Goal: Task Accomplishment & Management: Complete application form

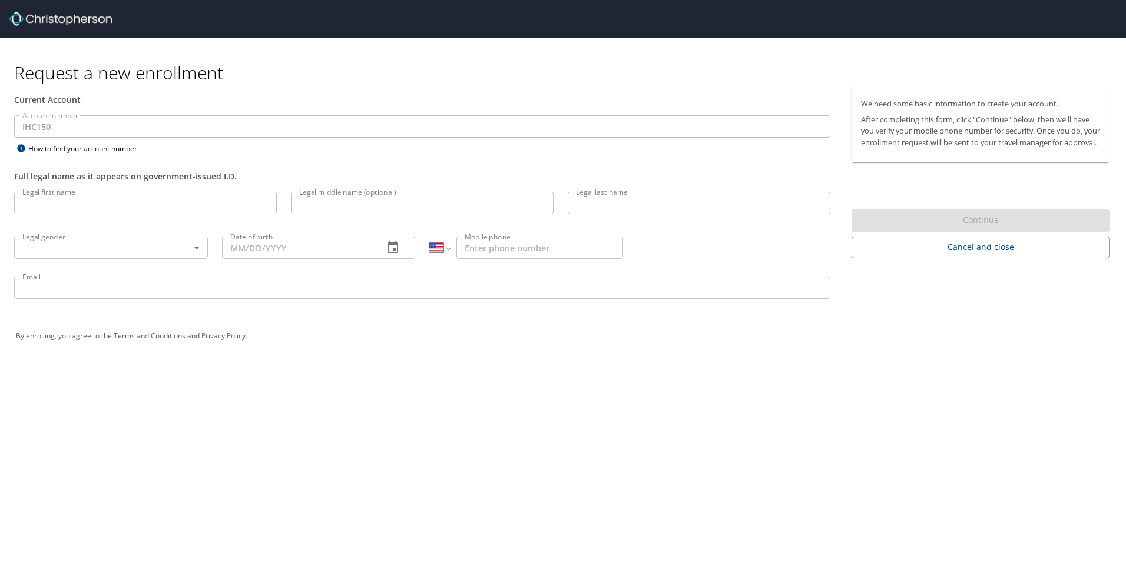
select select "US"
click at [58, 207] on input "Legal first name" at bounding box center [145, 203] width 263 height 22
type input "[PERSON_NAME]"
type input "F"
type input "[PERSON_NAME]"
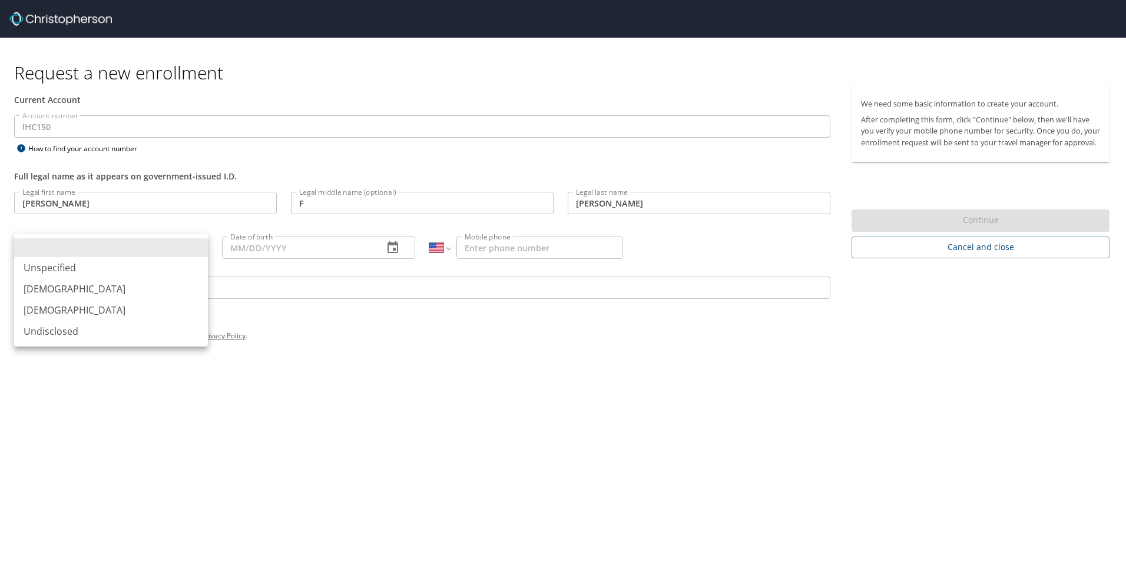
click at [195, 247] on body "Request a new enrollment Current Account Account number IHC150 Account number H…" at bounding box center [563, 283] width 1126 height 566
click at [78, 310] on li "[DEMOGRAPHIC_DATA]" at bounding box center [111, 310] width 194 height 21
type input "[DEMOGRAPHIC_DATA]"
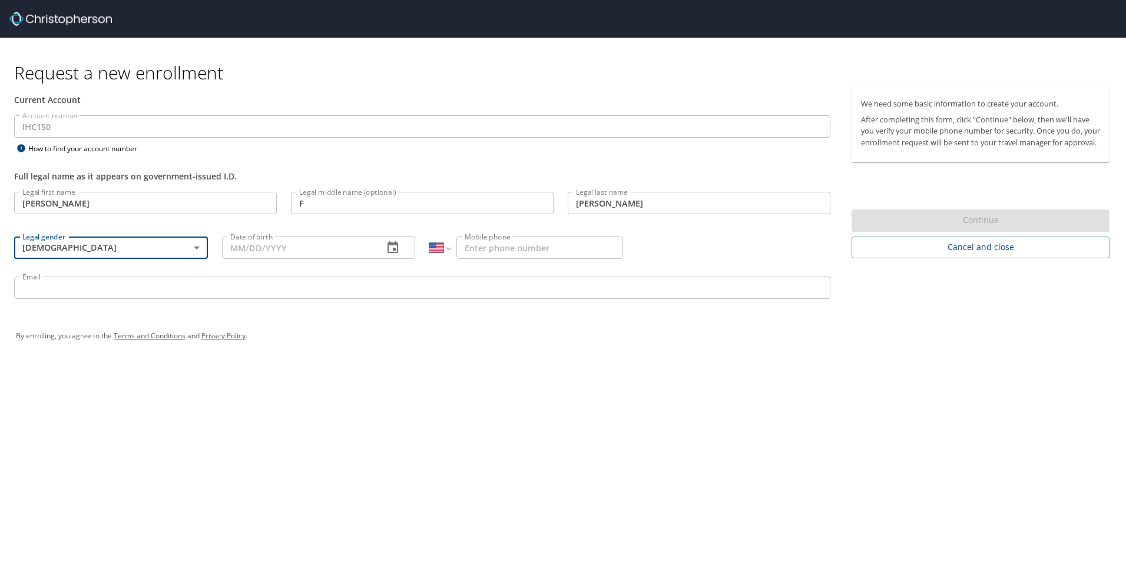
click at [234, 245] on input "Date of birth" at bounding box center [298, 248] width 152 height 22
type input "[DATE]"
click at [463, 249] on input "Mobile phone" at bounding box center [539, 248] width 167 height 22
type input "[PHONE_NUMBER]"
click at [125, 287] on input "Email" at bounding box center [422, 288] width 816 height 22
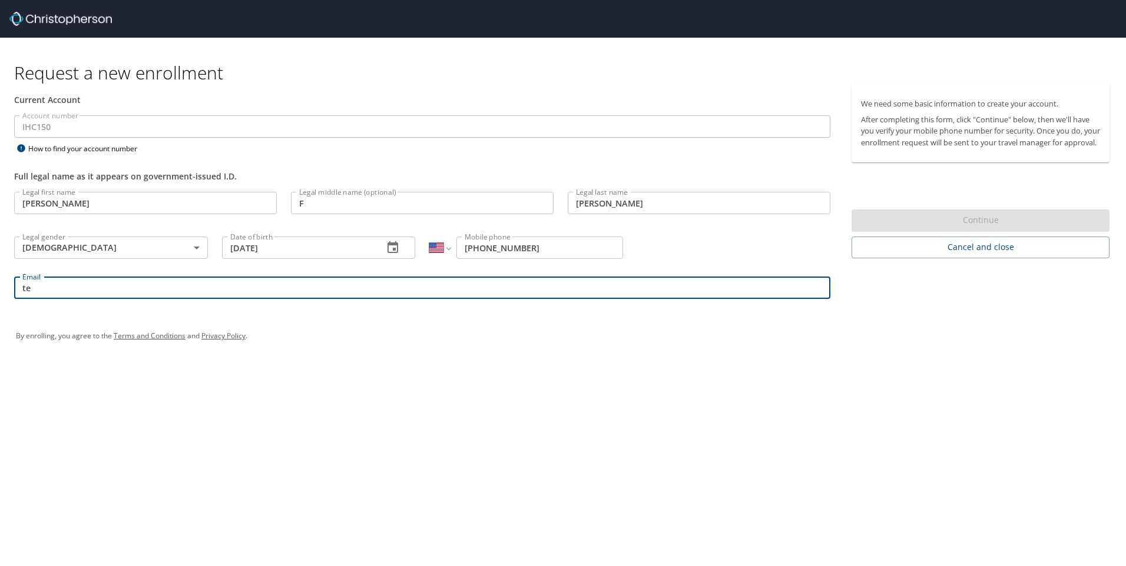
type input "t"
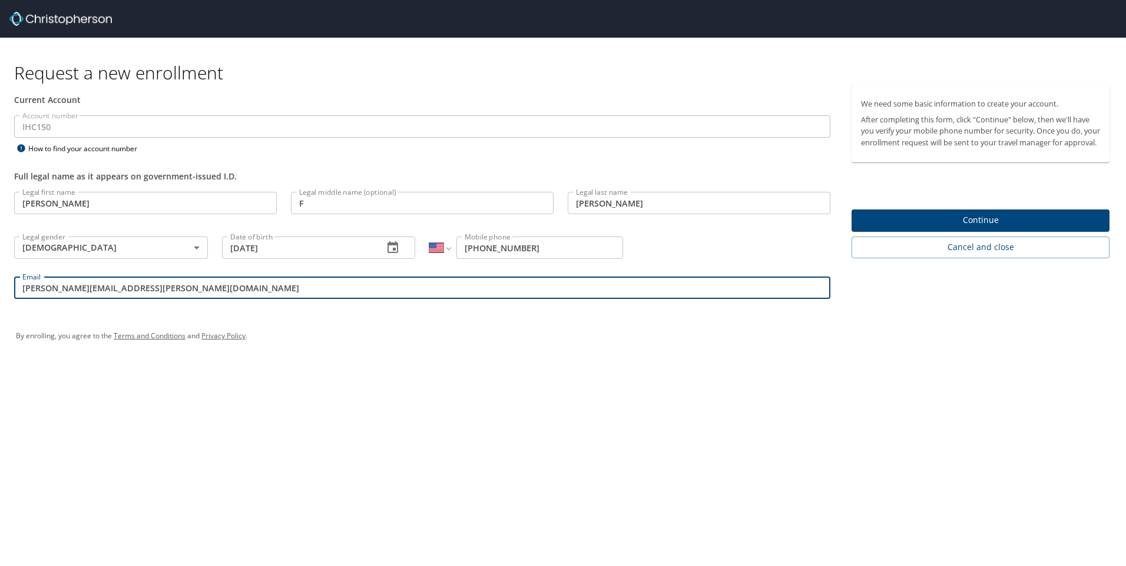
type input "[PERSON_NAME][EMAIL_ADDRESS][PERSON_NAME][DOMAIN_NAME]"
click at [1010, 228] on span "Continue" at bounding box center [980, 220] width 239 height 15
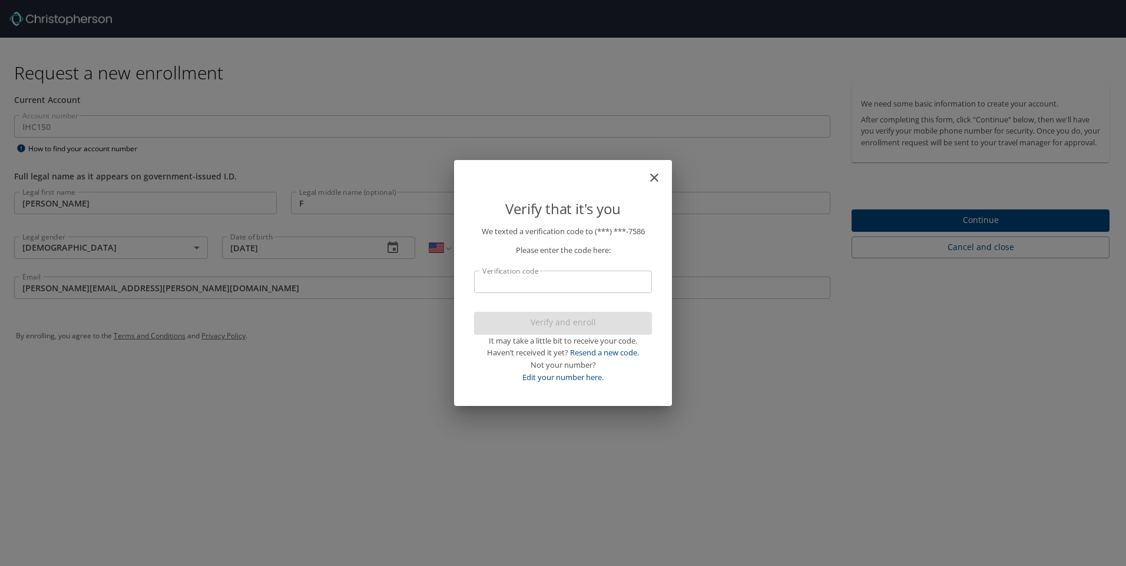
click at [525, 284] on input "Verification code" at bounding box center [563, 282] width 178 height 22
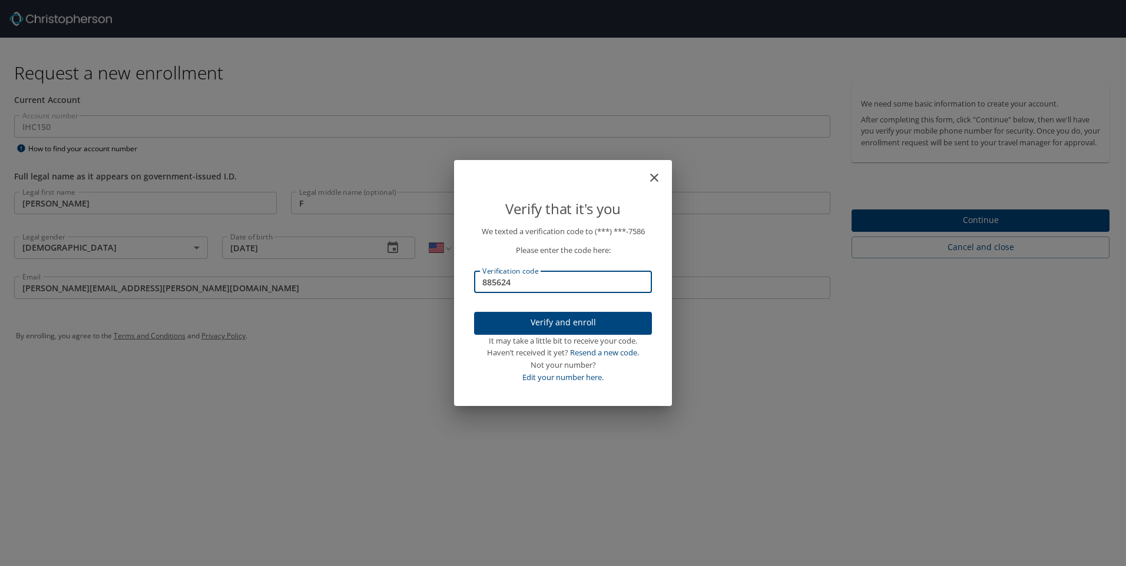
type input "885624"
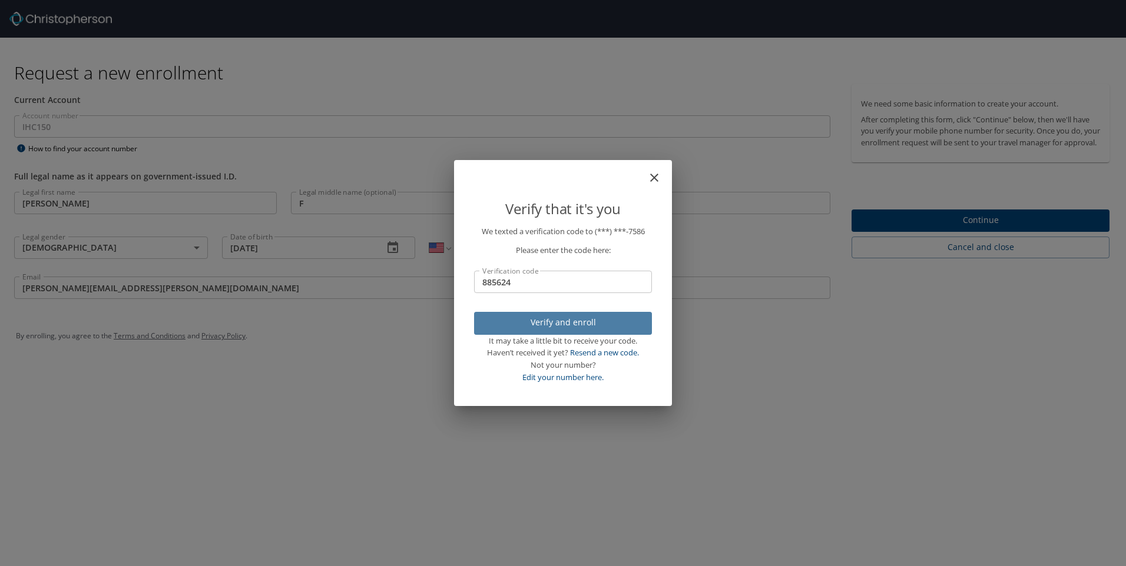
click at [596, 326] on span "Verify and enroll" at bounding box center [562, 323] width 159 height 15
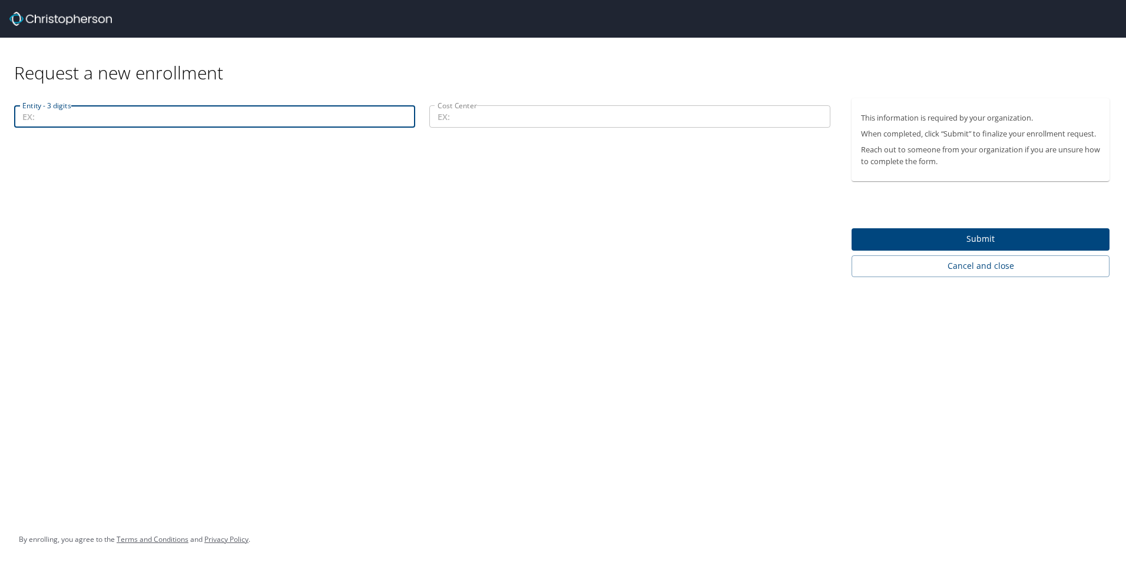
click at [74, 117] on input "Entity - 3 digits" at bounding box center [214, 116] width 401 height 22
type input "122"
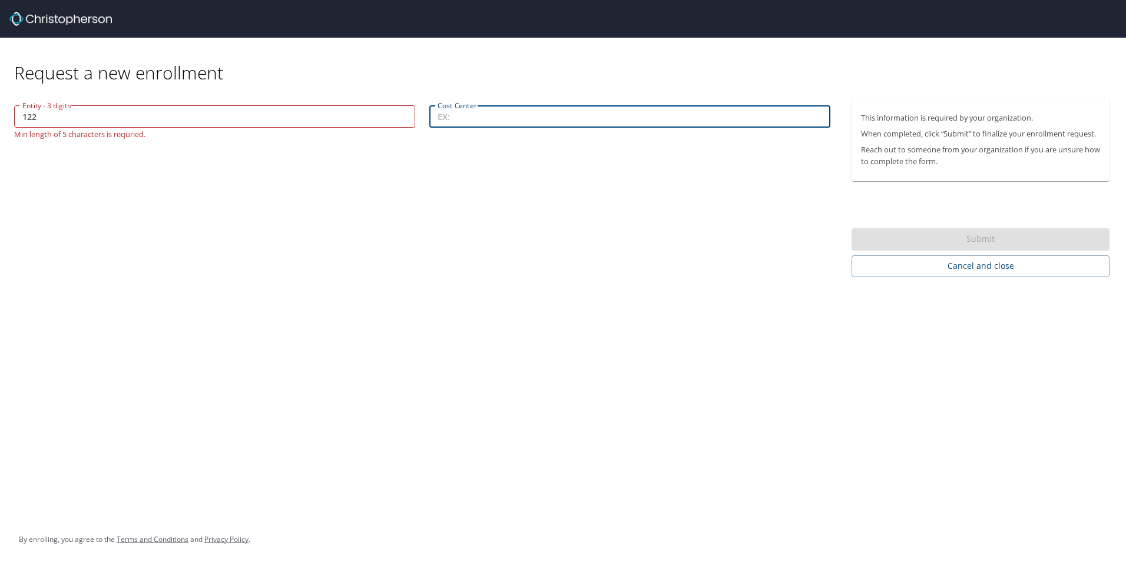
click at [459, 115] on input "Cost Center" at bounding box center [629, 116] width 401 height 22
type input "21601"
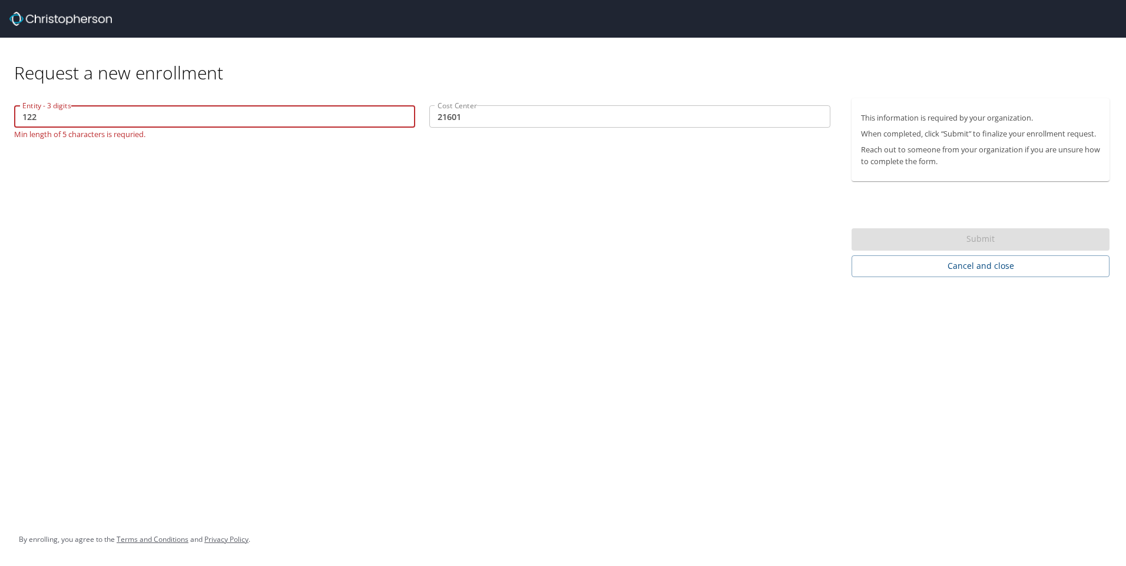
click at [19, 117] on input "122" at bounding box center [214, 116] width 401 height 22
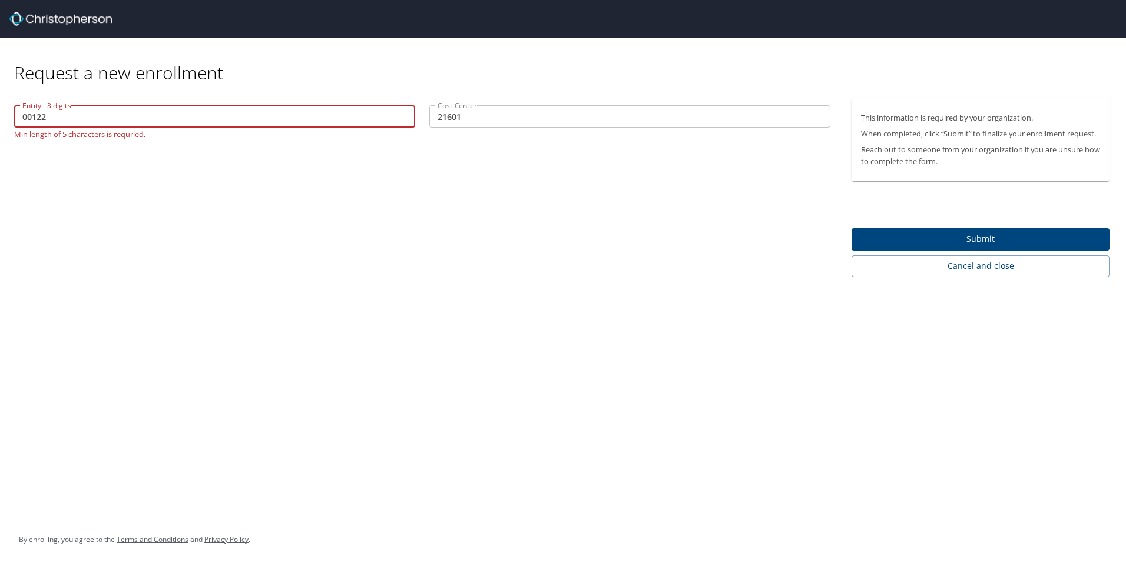
type input "00122"
click at [971, 238] on span "Submit" at bounding box center [980, 239] width 239 height 15
